Goal: Task Accomplishment & Management: Use online tool/utility

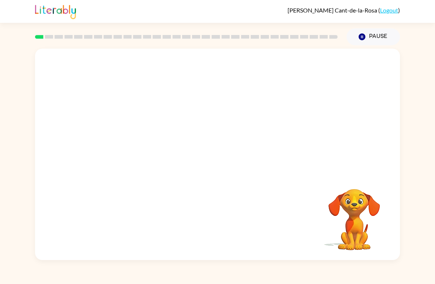
click at [232, 96] on video "Your browser must support playing .mp4 files to use Literably. Please try using…" at bounding box center [217, 111] width 365 height 125
click at [225, 157] on button "button" at bounding box center [217, 158] width 47 height 27
click at [199, 114] on video "Your browser must support playing .mp4 files to use Literably. Please try using…" at bounding box center [217, 111] width 365 height 125
click at [198, 114] on video "Your browser must support playing .mp4 files to use Literably. Please try using…" at bounding box center [217, 111] width 365 height 125
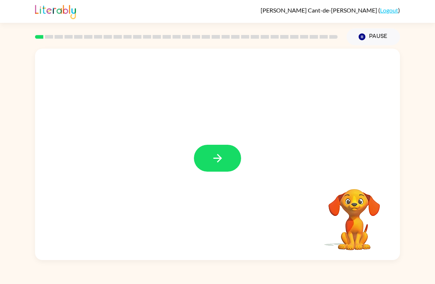
click at [228, 151] on button "button" at bounding box center [217, 158] width 47 height 27
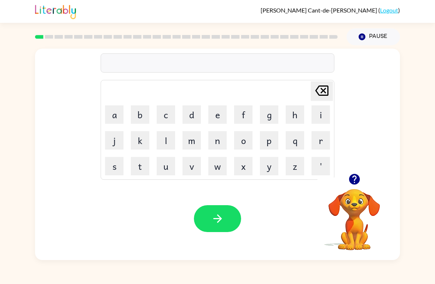
click at [352, 180] on icon "button" at bounding box center [354, 179] width 11 height 11
click at [140, 108] on button "b" at bounding box center [140, 115] width 18 height 18
click at [251, 140] on button "o" at bounding box center [243, 140] width 18 height 18
click at [315, 141] on button "r" at bounding box center [321, 140] width 18 height 18
click at [191, 114] on button "d" at bounding box center [192, 115] width 18 height 18
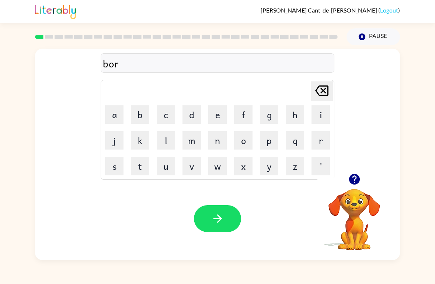
click at [218, 117] on button "e" at bounding box center [217, 115] width 18 height 18
click at [315, 148] on button "r" at bounding box center [321, 140] width 18 height 18
click at [222, 219] on icon "button" at bounding box center [217, 218] width 13 height 13
click at [319, 141] on button "r" at bounding box center [321, 140] width 18 height 18
click at [245, 138] on button "o" at bounding box center [243, 140] width 18 height 18
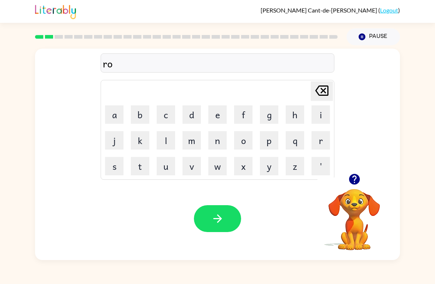
click at [165, 167] on button "u" at bounding box center [166, 166] width 18 height 18
click at [216, 142] on button "n" at bounding box center [217, 140] width 18 height 18
click at [192, 109] on button "d" at bounding box center [192, 115] width 18 height 18
click at [223, 217] on icon "button" at bounding box center [217, 218] width 13 height 13
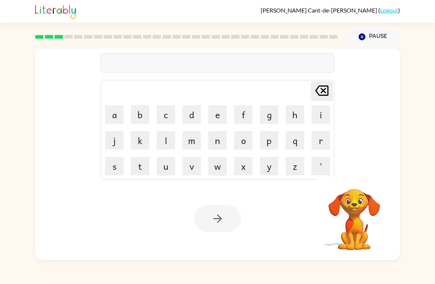
click at [196, 139] on button "m" at bounding box center [192, 140] width 18 height 18
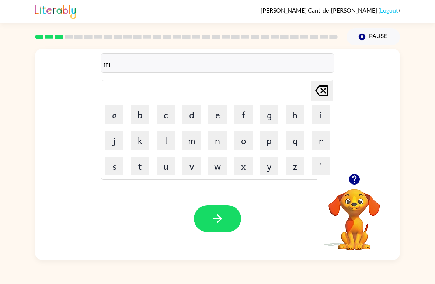
click at [119, 110] on button "a" at bounding box center [114, 115] width 18 height 18
click at [171, 114] on button "c" at bounding box center [166, 115] width 18 height 18
click at [295, 117] on button "h" at bounding box center [295, 115] width 18 height 18
click at [319, 117] on button "i" at bounding box center [321, 115] width 18 height 18
click at [220, 139] on button "n" at bounding box center [217, 140] width 18 height 18
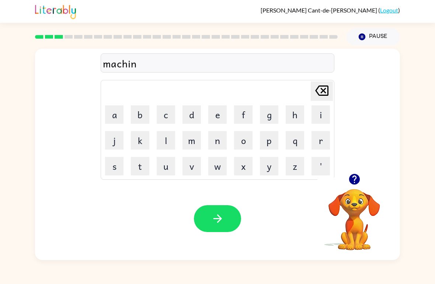
click at [222, 117] on button "e" at bounding box center [217, 115] width 18 height 18
click at [240, 208] on div at bounding box center [217, 218] width 47 height 27
click at [224, 216] on button "button" at bounding box center [217, 218] width 47 height 27
click at [141, 167] on button "t" at bounding box center [140, 166] width 18 height 18
click at [320, 143] on button "r" at bounding box center [321, 140] width 18 height 18
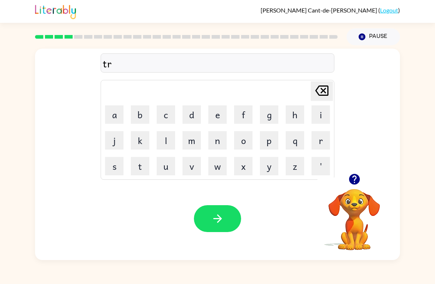
click at [117, 112] on button "a" at bounding box center [114, 115] width 18 height 18
click at [319, 115] on button "i" at bounding box center [321, 115] width 18 height 18
click at [214, 146] on button "n" at bounding box center [217, 140] width 18 height 18
click at [212, 221] on icon "button" at bounding box center [217, 218] width 13 height 13
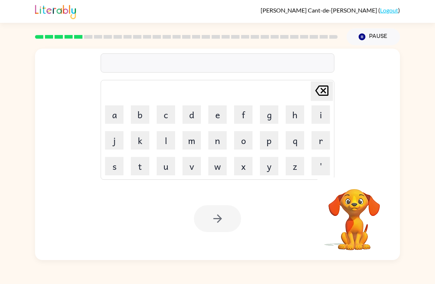
click at [196, 114] on button "d" at bounding box center [192, 115] width 18 height 18
click at [218, 109] on button "e" at bounding box center [217, 115] width 18 height 18
click at [194, 167] on button "v" at bounding box center [192, 166] width 18 height 18
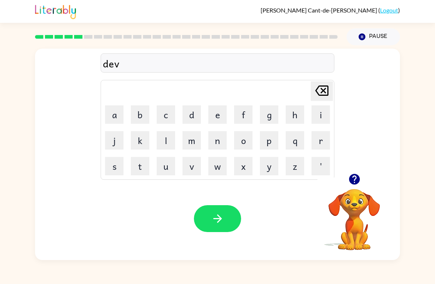
click at [214, 117] on button "e" at bounding box center [217, 115] width 18 height 18
click at [327, 91] on icon "[PERSON_NAME] last character input" at bounding box center [322, 91] width 18 height 18
click at [327, 90] on icon "[PERSON_NAME] last character input" at bounding box center [322, 91] width 18 height 18
click at [216, 110] on button "e" at bounding box center [217, 115] width 18 height 18
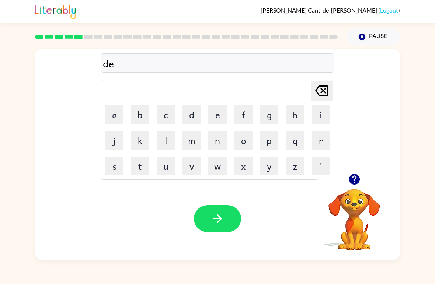
click at [249, 117] on button "f" at bounding box center [243, 115] width 18 height 18
click at [214, 110] on button "e" at bounding box center [217, 115] width 18 height 18
click at [216, 142] on button "n" at bounding box center [217, 140] width 18 height 18
click at [121, 170] on button "s" at bounding box center [114, 166] width 18 height 18
click at [323, 115] on button "i" at bounding box center [321, 115] width 18 height 18
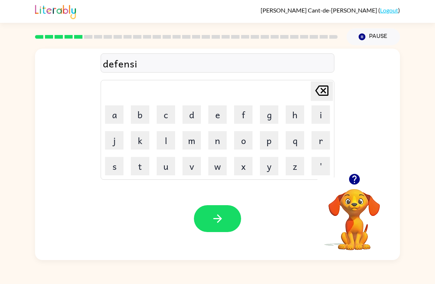
click at [189, 167] on button "v" at bounding box center [192, 166] width 18 height 18
click at [221, 113] on button "e" at bounding box center [217, 115] width 18 height 18
click at [222, 221] on icon "button" at bounding box center [217, 218] width 13 height 13
click at [361, 177] on button "button" at bounding box center [354, 179] width 19 height 19
click at [195, 167] on button "v" at bounding box center [192, 166] width 18 height 18
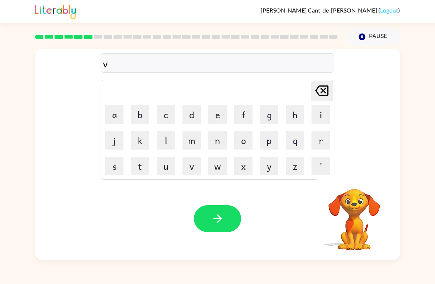
click at [115, 115] on button "a" at bounding box center [114, 115] width 18 height 18
click at [171, 115] on button "c" at bounding box center [166, 115] width 18 height 18
click at [116, 115] on button "a" at bounding box center [114, 115] width 18 height 18
click at [145, 166] on button "t" at bounding box center [140, 166] width 18 height 18
click at [318, 118] on button "i" at bounding box center [321, 115] width 18 height 18
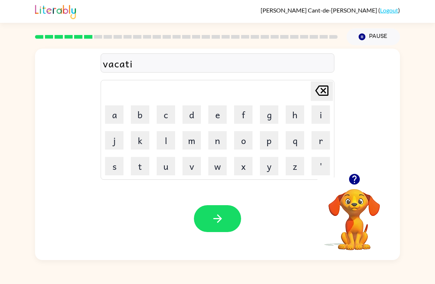
click at [243, 140] on button "o" at bounding box center [243, 140] width 18 height 18
click at [218, 142] on button "n" at bounding box center [217, 140] width 18 height 18
click at [217, 211] on button "button" at bounding box center [217, 218] width 47 height 27
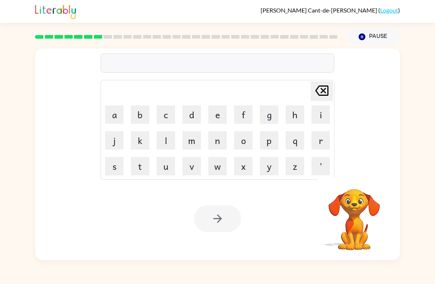
click at [271, 142] on button "p" at bounding box center [269, 140] width 18 height 18
click at [165, 168] on button "u" at bounding box center [166, 166] width 18 height 18
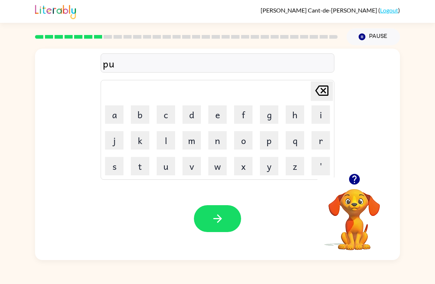
click at [194, 113] on button "d" at bounding box center [192, 115] width 18 height 18
click at [166, 141] on button "l" at bounding box center [166, 140] width 18 height 18
click at [214, 118] on button "e" at bounding box center [217, 115] width 18 height 18
click at [224, 224] on icon "button" at bounding box center [217, 218] width 13 height 13
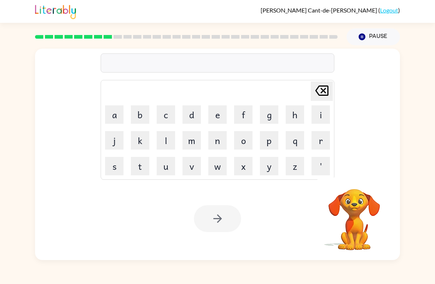
click at [197, 143] on button "m" at bounding box center [192, 140] width 18 height 18
click at [322, 117] on button "i" at bounding box center [321, 115] width 18 height 18
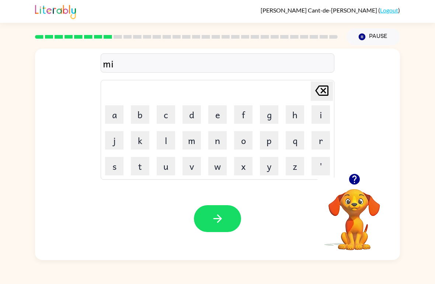
click at [318, 141] on button "r" at bounding box center [321, 140] width 18 height 18
click at [116, 114] on button "a" at bounding box center [114, 115] width 18 height 18
click at [169, 113] on button "c" at bounding box center [166, 115] width 18 height 18
click at [171, 138] on button "l" at bounding box center [166, 140] width 18 height 18
click at [224, 114] on button "e" at bounding box center [217, 115] width 18 height 18
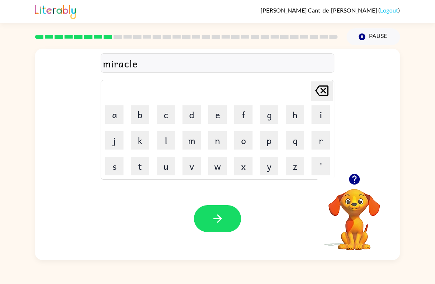
click at [227, 219] on button "button" at bounding box center [217, 218] width 47 height 27
click at [189, 142] on button "m" at bounding box center [192, 140] width 18 height 18
click at [319, 117] on button "i" at bounding box center [321, 115] width 18 height 18
click at [352, 182] on icon "button" at bounding box center [354, 179] width 11 height 11
click at [193, 115] on button "d" at bounding box center [192, 115] width 18 height 18
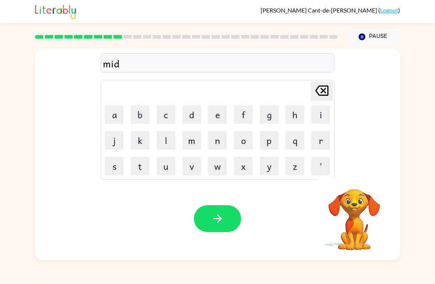
click at [193, 144] on button "m" at bounding box center [192, 140] width 18 height 18
click at [247, 136] on button "o" at bounding box center [243, 140] width 18 height 18
click at [319, 138] on button "r" at bounding box center [321, 140] width 18 height 18
click at [226, 139] on button "n" at bounding box center [217, 140] width 18 height 18
click at [320, 116] on button "i" at bounding box center [321, 115] width 18 height 18
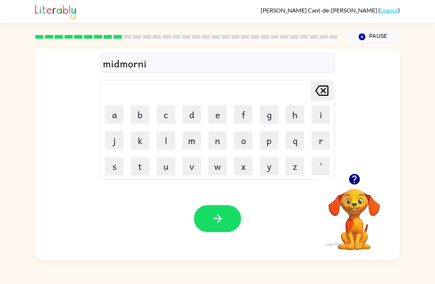
click at [216, 138] on button "n" at bounding box center [217, 140] width 18 height 18
click at [266, 115] on button "g" at bounding box center [269, 115] width 18 height 18
click at [235, 218] on button "button" at bounding box center [217, 218] width 47 height 27
click at [192, 110] on button "d" at bounding box center [192, 115] width 18 height 18
click at [321, 114] on button "i" at bounding box center [321, 115] width 18 height 18
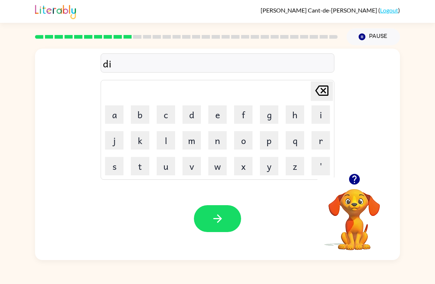
click at [121, 167] on button "s" at bounding box center [114, 166] width 18 height 18
click at [142, 167] on button "t" at bounding box center [140, 166] width 18 height 18
click at [316, 144] on button "r" at bounding box center [321, 140] width 18 height 18
click at [165, 169] on button "u" at bounding box center [166, 166] width 18 height 18
click at [117, 167] on button "s" at bounding box center [114, 166] width 18 height 18
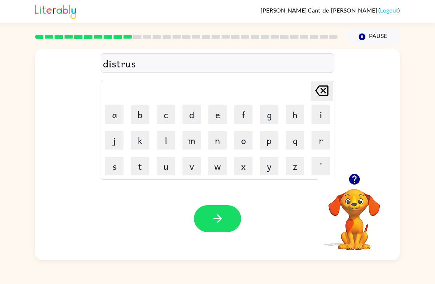
click at [141, 168] on button "t" at bounding box center [140, 166] width 18 height 18
click at [226, 218] on button "button" at bounding box center [217, 218] width 47 height 27
click at [320, 142] on button "r" at bounding box center [321, 140] width 18 height 18
click at [242, 142] on button "o" at bounding box center [243, 140] width 18 height 18
click at [112, 111] on button "a" at bounding box center [114, 115] width 18 height 18
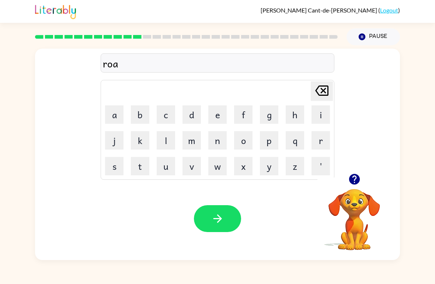
click at [190, 118] on button "d" at bounding box center [192, 115] width 18 height 18
click at [229, 215] on button "button" at bounding box center [217, 218] width 47 height 27
click at [169, 166] on button "u" at bounding box center [166, 166] width 18 height 18
click at [269, 146] on button "p" at bounding box center [269, 140] width 18 height 18
click at [274, 122] on button "g" at bounding box center [269, 115] width 18 height 18
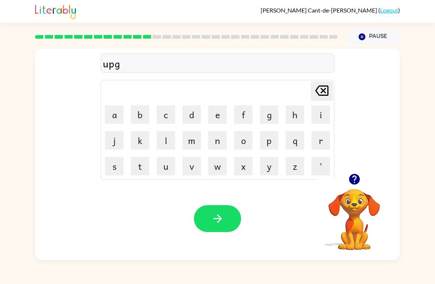
click at [321, 145] on button "r" at bounding box center [321, 140] width 18 height 18
click at [112, 111] on button "a" at bounding box center [114, 115] width 18 height 18
click at [193, 116] on button "d" at bounding box center [192, 115] width 18 height 18
click at [219, 118] on button "e" at bounding box center [217, 115] width 18 height 18
click at [236, 215] on button "button" at bounding box center [217, 218] width 47 height 27
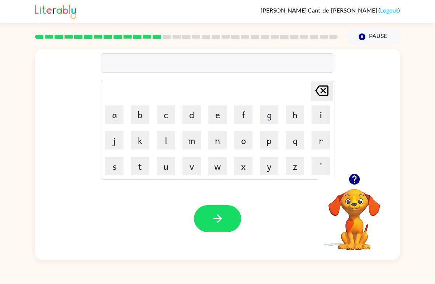
click at [191, 145] on button "m" at bounding box center [192, 140] width 18 height 18
click at [113, 112] on button "a" at bounding box center [114, 115] width 18 height 18
click at [195, 113] on button "d" at bounding box center [192, 115] width 18 height 18
click at [214, 142] on button "n" at bounding box center [217, 140] width 18 height 18
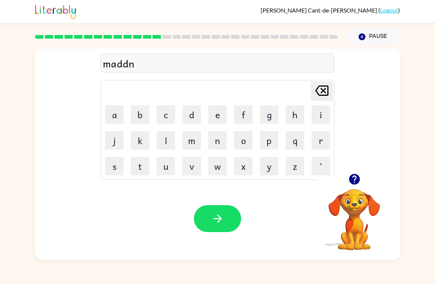
click at [220, 115] on button "e" at bounding box center [217, 115] width 18 height 18
click at [113, 165] on button "s" at bounding box center [114, 166] width 18 height 18
click at [225, 217] on button "button" at bounding box center [217, 218] width 47 height 27
click at [362, 184] on button "button" at bounding box center [354, 179] width 19 height 19
click at [139, 112] on button "b" at bounding box center [140, 115] width 18 height 18
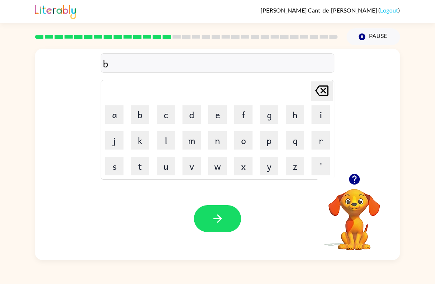
click at [245, 142] on button "o" at bounding box center [243, 140] width 18 height 18
click at [220, 142] on button "n" at bounding box center [217, 140] width 18 height 18
click at [167, 168] on button "u" at bounding box center [166, 166] width 18 height 18
click at [117, 163] on button "s" at bounding box center [114, 166] width 18 height 18
click at [215, 213] on icon "button" at bounding box center [217, 218] width 13 height 13
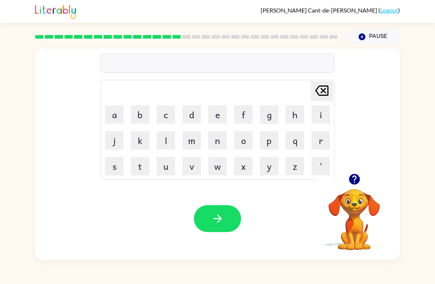
click at [114, 164] on button "s" at bounding box center [114, 166] width 18 height 18
click at [219, 170] on button "w" at bounding box center [217, 166] width 18 height 18
click at [243, 142] on button "o" at bounding box center [243, 140] width 18 height 18
click at [321, 141] on button "r" at bounding box center [321, 140] width 18 height 18
click at [195, 141] on button "m" at bounding box center [192, 140] width 18 height 18
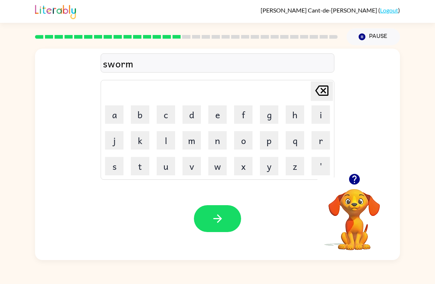
click at [226, 208] on button "button" at bounding box center [217, 218] width 47 height 27
click at [321, 145] on button "r" at bounding box center [321, 140] width 18 height 18
click at [114, 117] on button "a" at bounding box center [114, 115] width 18 height 18
click at [189, 142] on button "m" at bounding box center [192, 140] width 18 height 18
click at [357, 178] on icon "button" at bounding box center [354, 179] width 11 height 11
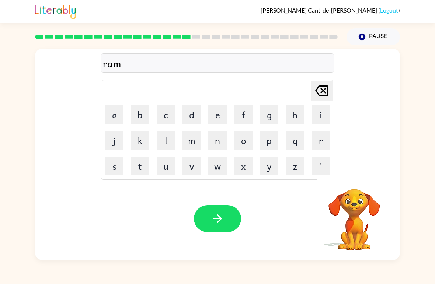
click at [238, 226] on button "button" at bounding box center [217, 218] width 47 height 27
click at [135, 113] on button "b" at bounding box center [140, 115] width 18 height 18
click at [321, 142] on button "r" at bounding box center [321, 140] width 18 height 18
click at [320, 117] on button "i" at bounding box center [321, 115] width 18 height 18
click at [193, 143] on button "m" at bounding box center [192, 140] width 18 height 18
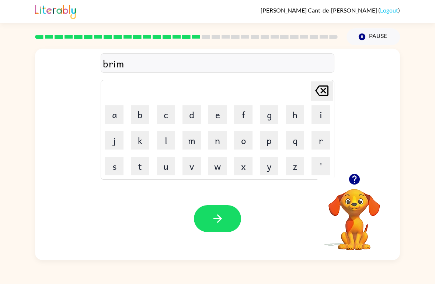
click at [317, 116] on button "i" at bounding box center [321, 115] width 18 height 18
click at [224, 142] on button "n" at bounding box center [217, 140] width 18 height 18
click at [359, 182] on icon "button" at bounding box center [354, 179] width 11 height 11
click at [322, 89] on icon "[PERSON_NAME] last character input" at bounding box center [322, 91] width 18 height 18
click at [322, 89] on icon at bounding box center [321, 91] width 13 height 10
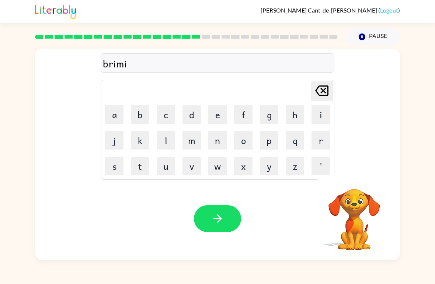
click at [328, 87] on icon at bounding box center [321, 91] width 13 height 10
click at [352, 184] on icon "button" at bounding box center [354, 179] width 11 height 11
click at [193, 143] on button "m" at bounding box center [192, 140] width 18 height 18
click at [318, 117] on button "i" at bounding box center [321, 115] width 18 height 18
click at [219, 141] on button "n" at bounding box center [217, 140] width 18 height 18
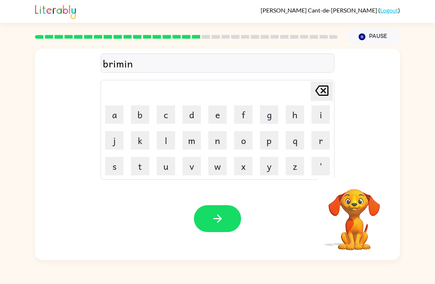
click at [266, 115] on button "g" at bounding box center [269, 115] width 18 height 18
click at [229, 222] on button "button" at bounding box center [217, 218] width 47 height 27
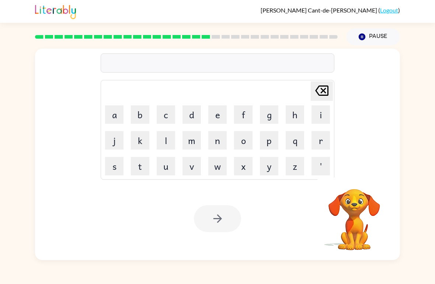
click at [321, 143] on button "r" at bounding box center [321, 140] width 18 height 18
click at [322, 115] on button "i" at bounding box center [321, 115] width 18 height 18
click at [117, 167] on button "s" at bounding box center [114, 166] width 18 height 18
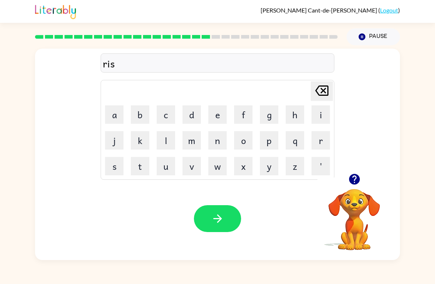
click at [142, 140] on button "k" at bounding box center [140, 140] width 18 height 18
click at [319, 117] on button "i" at bounding box center [321, 115] width 18 height 18
click at [212, 118] on button "e" at bounding box center [217, 115] width 18 height 18
click at [122, 169] on button "s" at bounding box center [114, 166] width 18 height 18
click at [142, 169] on button "t" at bounding box center [140, 166] width 18 height 18
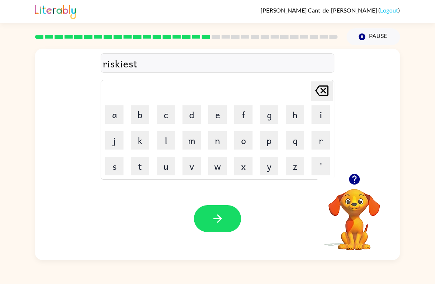
click at [221, 216] on icon "button" at bounding box center [217, 218] width 13 height 13
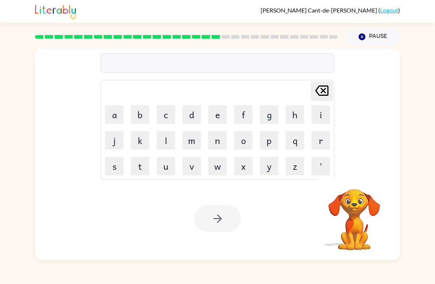
click at [118, 113] on button "a" at bounding box center [114, 115] width 18 height 18
click at [324, 145] on button "r" at bounding box center [321, 140] width 18 height 18
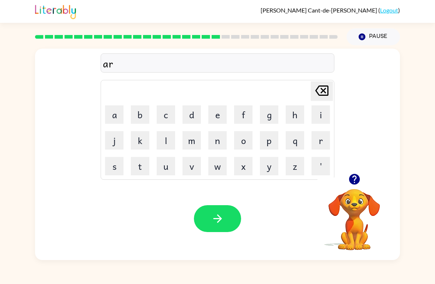
click at [166, 117] on button "c" at bounding box center [166, 115] width 18 height 18
click at [295, 118] on button "h" at bounding box center [295, 115] width 18 height 18
click at [355, 182] on icon "button" at bounding box center [354, 179] width 11 height 11
click at [222, 167] on button "w" at bounding box center [217, 166] width 18 height 18
click at [114, 113] on button "a" at bounding box center [114, 115] width 18 height 18
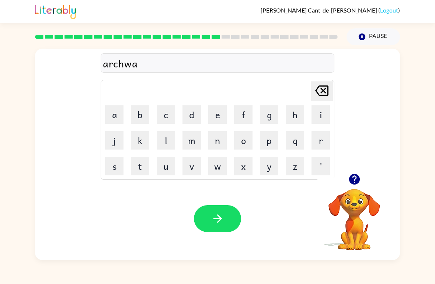
click at [270, 169] on button "y" at bounding box center [269, 166] width 18 height 18
click at [226, 221] on button "button" at bounding box center [217, 218] width 47 height 27
click at [238, 112] on button "f" at bounding box center [243, 115] width 18 height 18
click at [247, 142] on button "o" at bounding box center [243, 140] width 18 height 18
click at [165, 142] on button "l" at bounding box center [166, 140] width 18 height 18
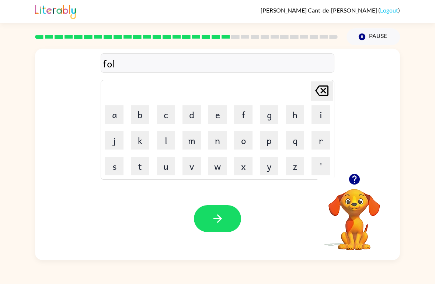
click at [165, 141] on button "l" at bounding box center [166, 140] width 18 height 18
click at [249, 142] on button "o" at bounding box center [243, 140] width 18 height 18
click at [218, 169] on button "w" at bounding box center [217, 166] width 18 height 18
click at [229, 222] on button "button" at bounding box center [217, 218] width 47 height 27
click at [169, 117] on button "c" at bounding box center [166, 115] width 18 height 18
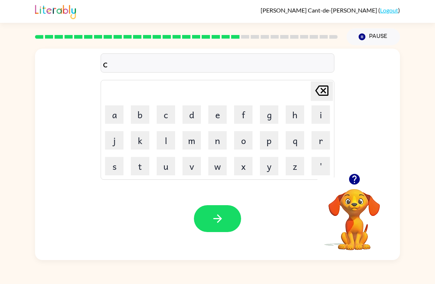
click at [223, 117] on button "e" at bounding box center [217, 115] width 18 height 18
click at [218, 142] on button "n" at bounding box center [217, 140] width 18 height 18
click at [142, 165] on button "t" at bounding box center [140, 166] width 18 height 18
click at [223, 117] on button "e" at bounding box center [217, 115] width 18 height 18
click at [273, 142] on button "p" at bounding box center [269, 140] width 18 height 18
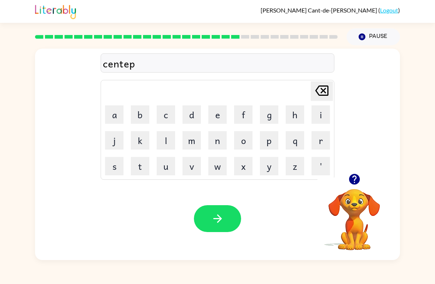
click at [325, 120] on button "i" at bounding box center [321, 115] width 18 height 18
click at [197, 115] on button "d" at bounding box center [192, 115] width 18 height 18
click at [217, 212] on button "button" at bounding box center [217, 218] width 47 height 27
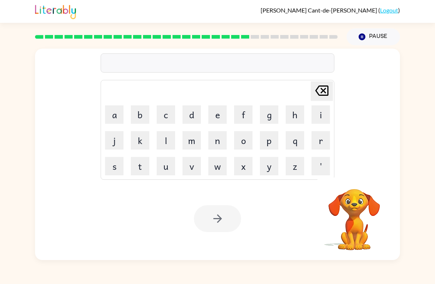
click at [117, 166] on button "s" at bounding box center [114, 166] width 18 height 18
click at [322, 116] on button "i" at bounding box center [321, 115] width 18 height 18
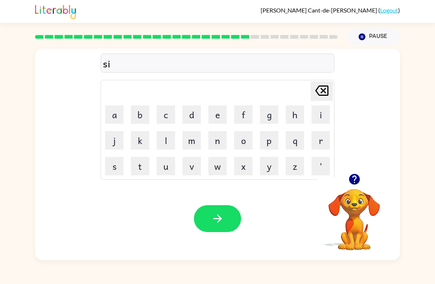
click at [117, 166] on button "s" at bounding box center [114, 166] width 18 height 18
click at [325, 93] on icon at bounding box center [321, 91] width 13 height 10
click at [246, 136] on button "o" at bounding box center [243, 140] width 18 height 18
click at [114, 166] on button "s" at bounding box center [114, 166] width 18 height 18
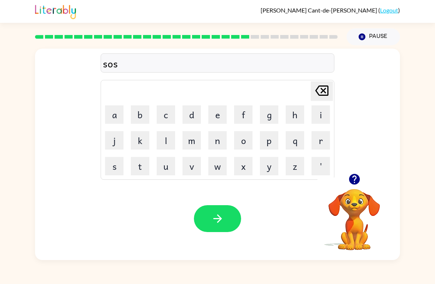
click at [145, 167] on button "t" at bounding box center [140, 166] width 18 height 18
click at [118, 109] on button "a" at bounding box center [114, 115] width 18 height 18
click at [320, 115] on button "i" at bounding box center [321, 115] width 18 height 18
click at [217, 142] on button "n" at bounding box center [217, 140] width 18 height 18
click at [108, 61] on div "sostain" at bounding box center [217, 63] width 229 height 15
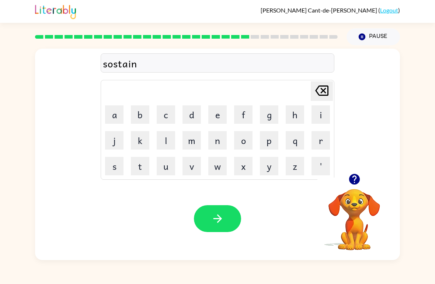
click at [217, 217] on icon "button" at bounding box center [217, 218] width 13 height 13
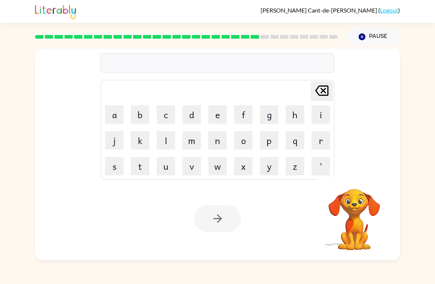
click at [244, 112] on button "f" at bounding box center [243, 115] width 18 height 18
click at [246, 142] on button "o" at bounding box center [243, 140] width 18 height 18
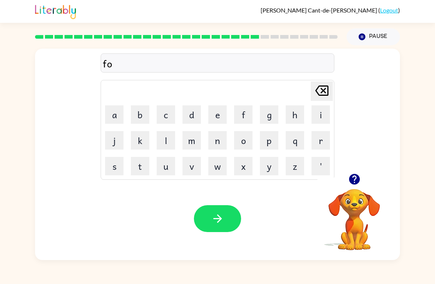
click at [222, 161] on button "w" at bounding box center [217, 166] width 18 height 18
click at [112, 111] on button "a" at bounding box center [114, 115] width 18 height 18
click at [325, 140] on button "r" at bounding box center [321, 140] width 18 height 18
click at [193, 115] on button "d" at bounding box center [192, 115] width 18 height 18
click at [231, 217] on button "button" at bounding box center [217, 218] width 47 height 27
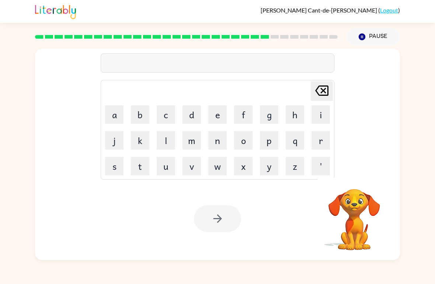
click at [318, 143] on button "r" at bounding box center [321, 140] width 18 height 18
click at [217, 113] on button "e" at bounding box center [217, 115] width 18 height 18
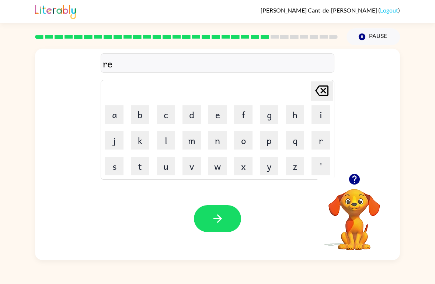
click at [171, 140] on button "l" at bounding box center [166, 140] width 18 height 18
click at [118, 115] on button "a" at bounding box center [114, 115] width 18 height 18
click at [141, 169] on button "t" at bounding box center [140, 166] width 18 height 18
click at [218, 118] on button "e" at bounding box center [217, 115] width 18 height 18
click at [198, 119] on button "d" at bounding box center [192, 115] width 18 height 18
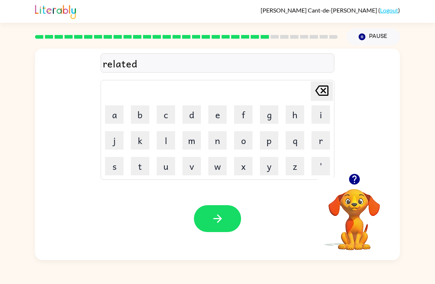
click at [222, 214] on icon "button" at bounding box center [217, 218] width 13 height 13
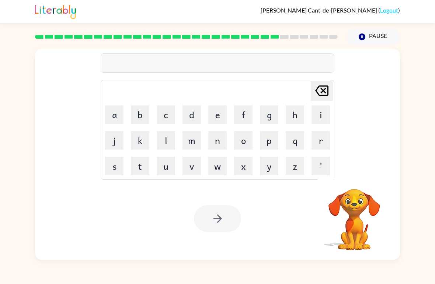
click at [272, 118] on button "g" at bounding box center [269, 115] width 18 height 18
click at [245, 141] on button "o" at bounding box center [243, 140] width 18 height 18
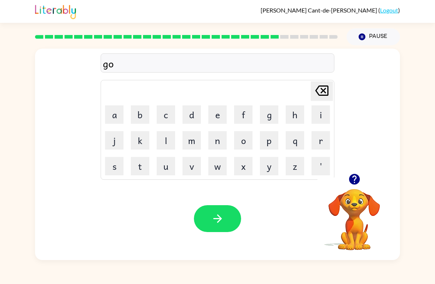
click at [144, 112] on button "b" at bounding box center [140, 115] width 18 height 18
click at [172, 142] on button "l" at bounding box center [166, 140] width 18 height 18
click at [319, 115] on button "i" at bounding box center [321, 115] width 18 height 18
click at [224, 140] on button "n" at bounding box center [217, 140] width 18 height 18
click at [274, 113] on button "g" at bounding box center [269, 115] width 18 height 18
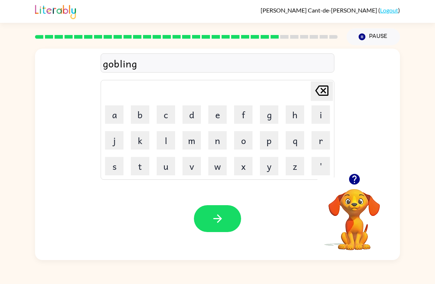
click at [224, 220] on button "button" at bounding box center [217, 218] width 47 height 27
click at [165, 139] on button "l" at bounding box center [166, 140] width 18 height 18
click at [167, 170] on button "u" at bounding box center [166, 166] width 18 height 18
click at [199, 140] on button "m" at bounding box center [192, 140] width 18 height 18
click at [141, 116] on button "b" at bounding box center [140, 115] width 18 height 18
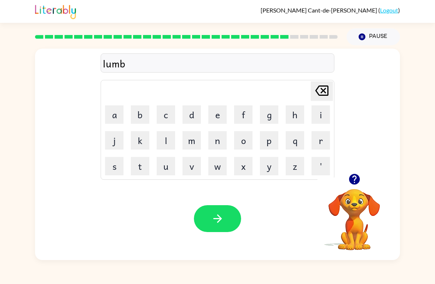
click at [219, 116] on button "e" at bounding box center [217, 115] width 18 height 18
click at [321, 141] on button "r" at bounding box center [321, 140] width 18 height 18
click at [115, 138] on button "j" at bounding box center [114, 140] width 18 height 18
click at [117, 115] on button "a" at bounding box center [114, 115] width 18 height 18
click at [174, 109] on button "c" at bounding box center [166, 115] width 18 height 18
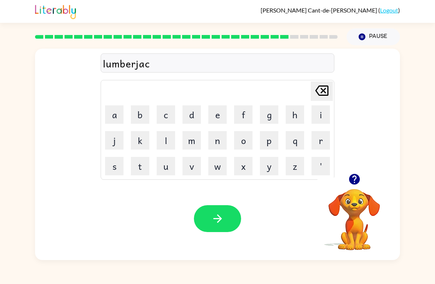
click at [294, 112] on button "h" at bounding box center [295, 115] width 18 height 18
click at [355, 184] on icon "button" at bounding box center [354, 179] width 11 height 11
click at [326, 92] on icon "[PERSON_NAME] last character input" at bounding box center [322, 91] width 18 height 18
click at [138, 144] on button "k" at bounding box center [140, 140] width 18 height 18
click at [228, 218] on button "button" at bounding box center [217, 218] width 47 height 27
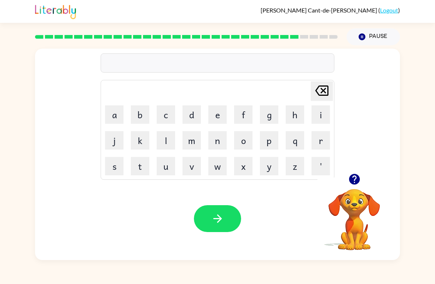
click at [360, 187] on button "button" at bounding box center [354, 179] width 19 height 19
click at [358, 187] on button "button" at bounding box center [354, 179] width 19 height 19
click at [272, 142] on button "p" at bounding box center [269, 140] width 18 height 18
click at [118, 112] on button "a" at bounding box center [114, 115] width 18 height 18
click at [323, 117] on button "i" at bounding box center [321, 115] width 18 height 18
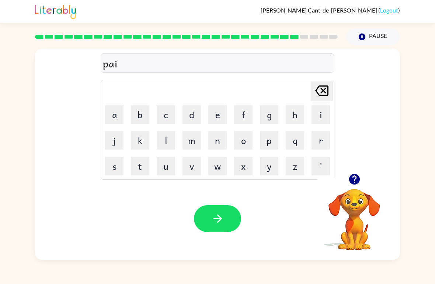
click at [319, 144] on button "r" at bounding box center [321, 140] width 18 height 18
click at [115, 168] on button "s" at bounding box center [114, 166] width 18 height 18
click at [232, 221] on button "button" at bounding box center [217, 218] width 47 height 27
click at [143, 167] on button "t" at bounding box center [140, 166] width 18 height 18
click at [302, 113] on button "h" at bounding box center [295, 115] width 18 height 18
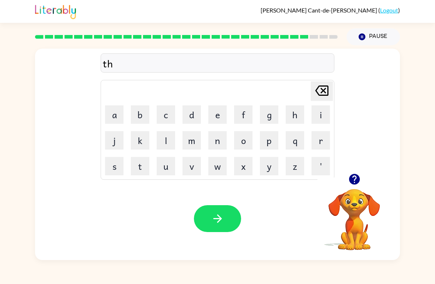
click at [326, 114] on button "i" at bounding box center [321, 115] width 18 height 18
click at [223, 144] on button "n" at bounding box center [217, 140] width 18 height 18
click at [350, 207] on video "Your browser must support playing .mp4 files to use Literably. Please try using…" at bounding box center [355, 215] width 74 height 74
click at [359, 180] on icon "button" at bounding box center [354, 179] width 11 height 11
click at [221, 218] on icon "button" at bounding box center [217, 219] width 8 height 8
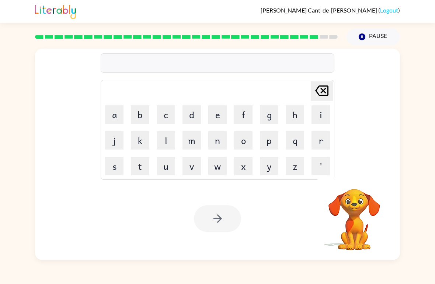
click at [116, 170] on button "s" at bounding box center [114, 166] width 18 height 18
click at [319, 117] on button "i" at bounding box center [321, 115] width 18 height 18
click at [165, 142] on button "l" at bounding box center [166, 140] width 18 height 18
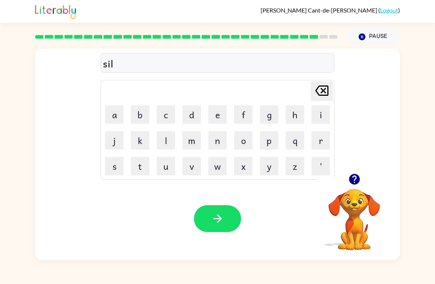
click at [198, 167] on button "v" at bounding box center [192, 166] width 18 height 18
click at [214, 113] on button "e" at bounding box center [217, 115] width 18 height 18
click at [321, 144] on button "r" at bounding box center [321, 140] width 18 height 18
click at [220, 164] on button "w" at bounding box center [217, 166] width 18 height 18
click at [217, 116] on button "e" at bounding box center [217, 115] width 18 height 18
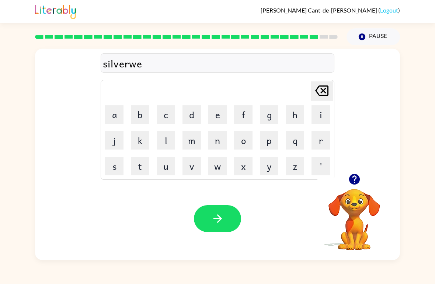
click at [167, 142] on button "l" at bounding box center [166, 140] width 18 height 18
click at [219, 210] on button "button" at bounding box center [217, 218] width 47 height 27
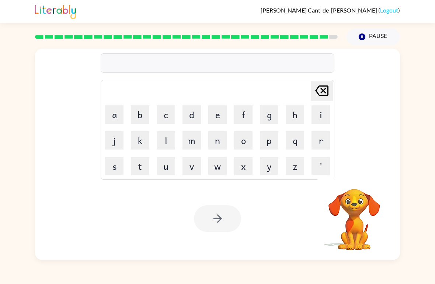
click at [164, 166] on button "u" at bounding box center [166, 166] width 18 height 18
click at [219, 142] on button "n" at bounding box center [217, 140] width 18 height 18
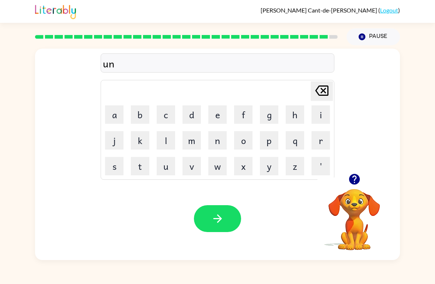
click at [121, 117] on button "a" at bounding box center [114, 115] width 18 height 18
click at [247, 115] on button "f" at bounding box center [243, 115] width 18 height 18
click at [323, 141] on button "r" at bounding box center [321, 140] width 18 height 18
click at [119, 119] on button "a" at bounding box center [114, 115] width 18 height 18
click at [322, 115] on button "i" at bounding box center [321, 115] width 18 height 18
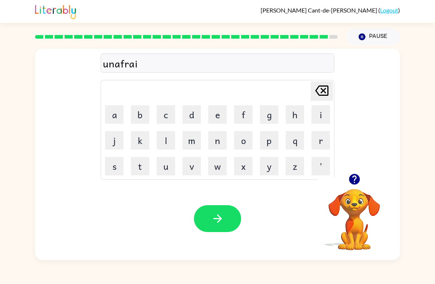
click at [192, 115] on button "d" at bounding box center [192, 115] width 18 height 18
click at [224, 218] on icon "button" at bounding box center [217, 218] width 13 height 13
